Goal: Book appointment/travel/reservation

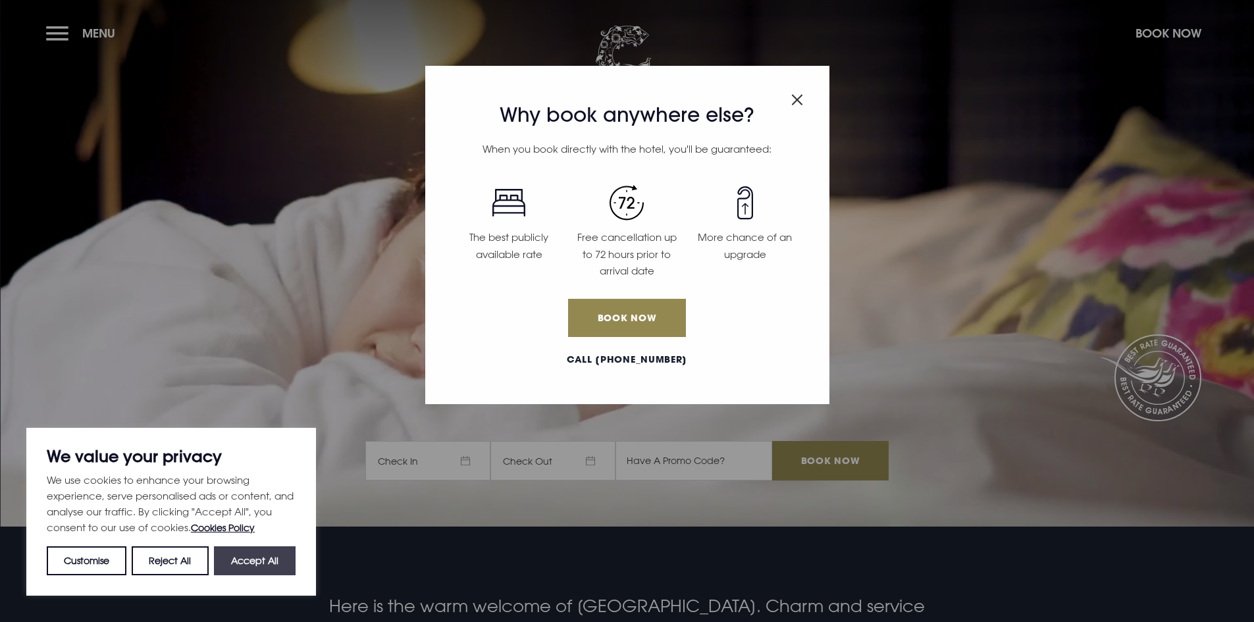
click at [272, 554] on button "Accept All" at bounding box center [255, 560] width 82 height 29
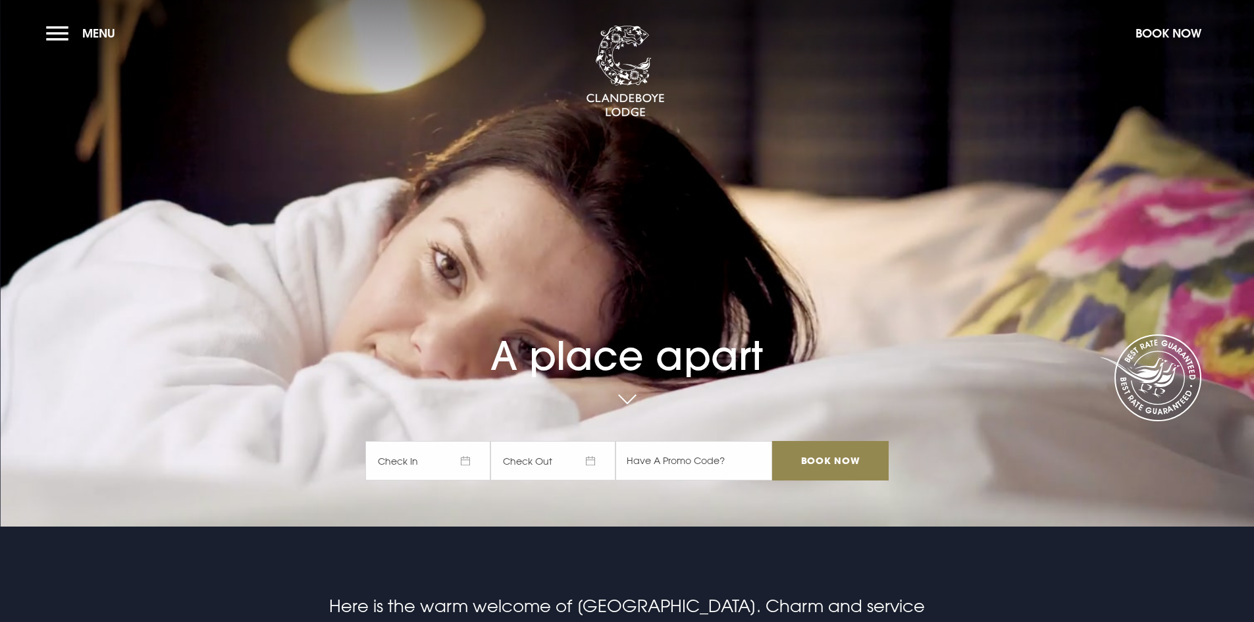
checkbox input "true"
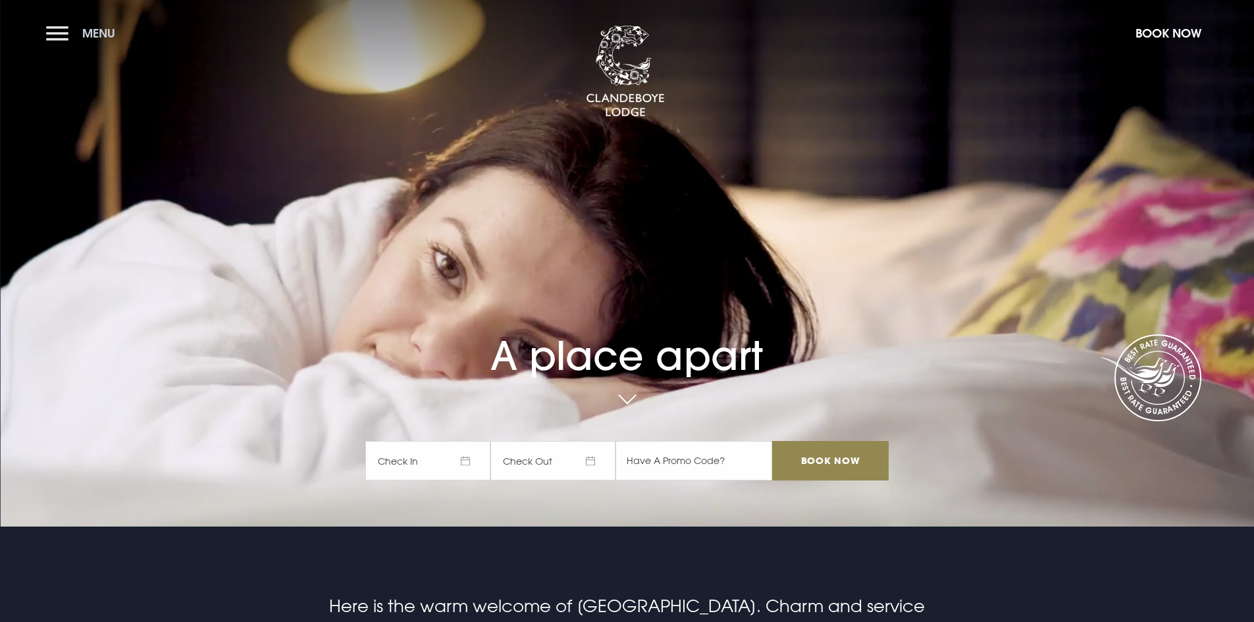
click at [61, 27] on button "Menu" at bounding box center [84, 33] width 76 height 28
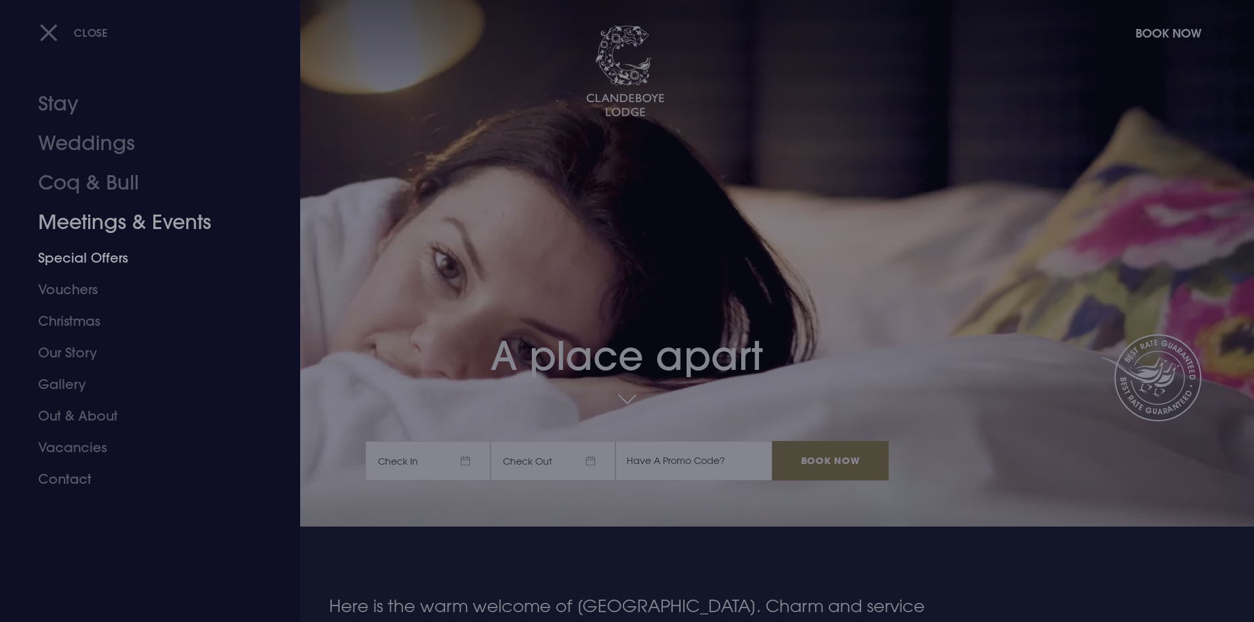
click at [99, 217] on link "Meetings & Events" at bounding box center [142, 222] width 208 height 39
